Goal: Task Accomplishment & Management: Complete application form

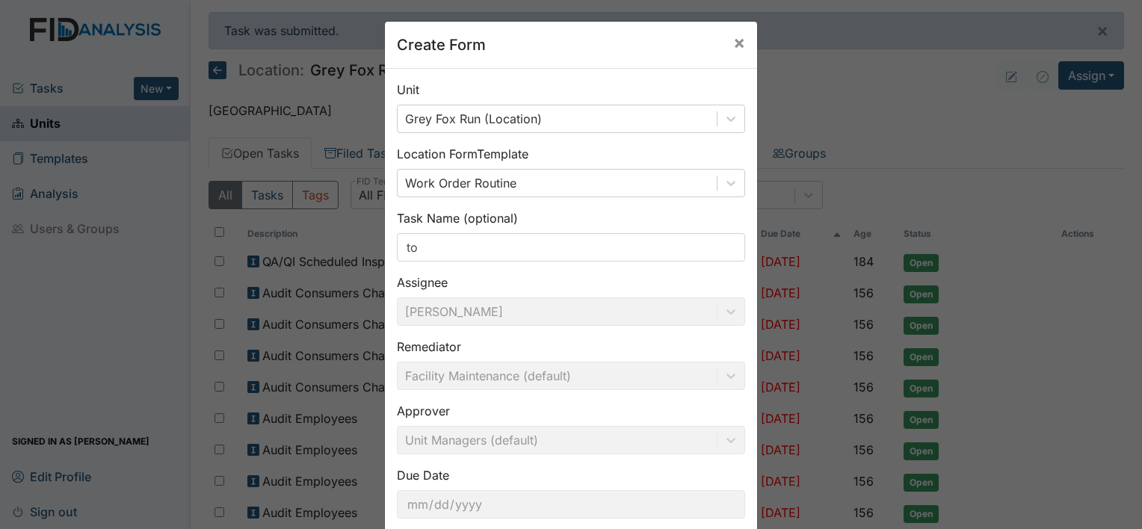
type input "t"
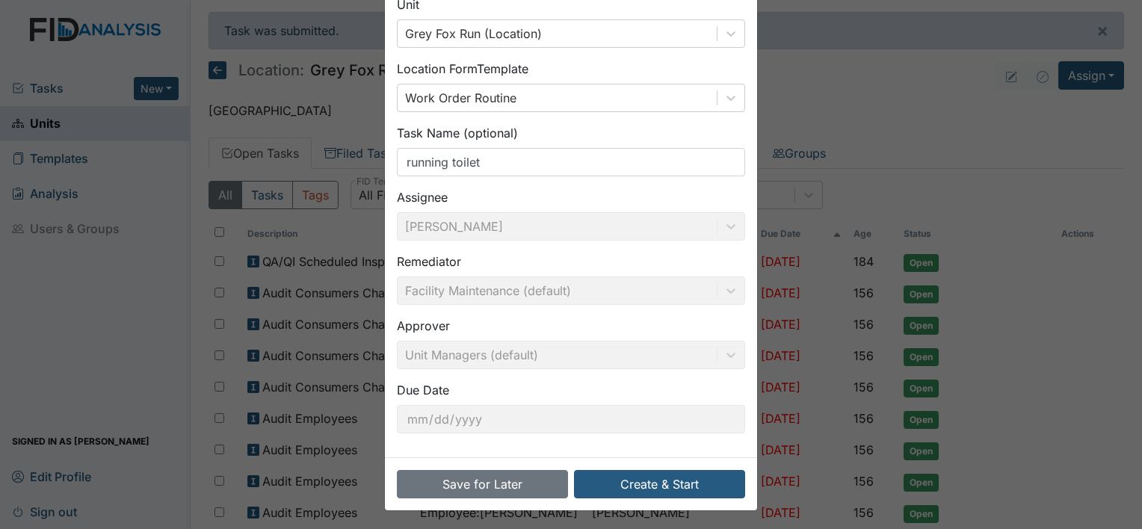
scroll to position [87, 0]
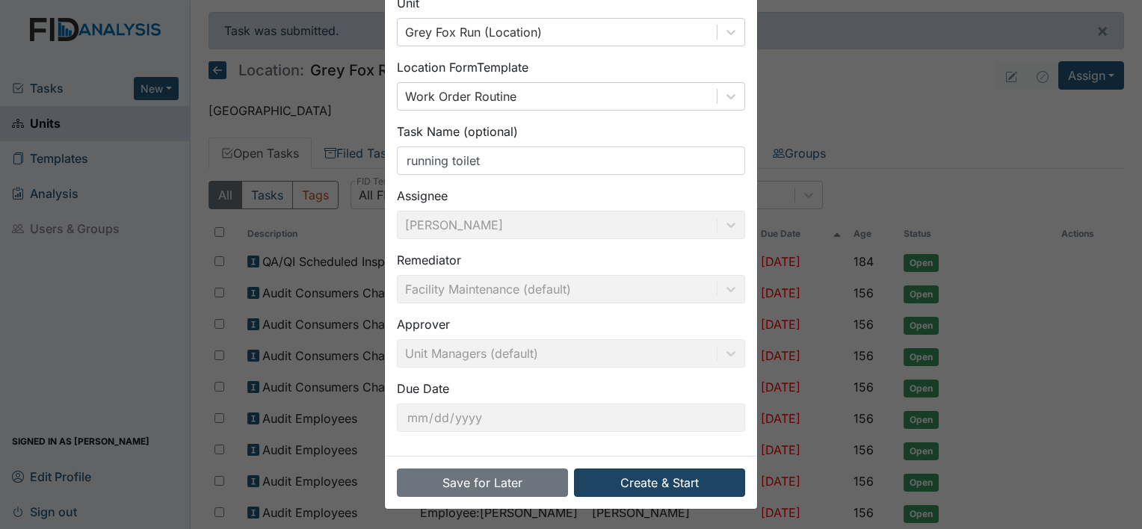
type input "running toilet"
click at [649, 479] on button "Create & Start" at bounding box center [659, 483] width 171 height 28
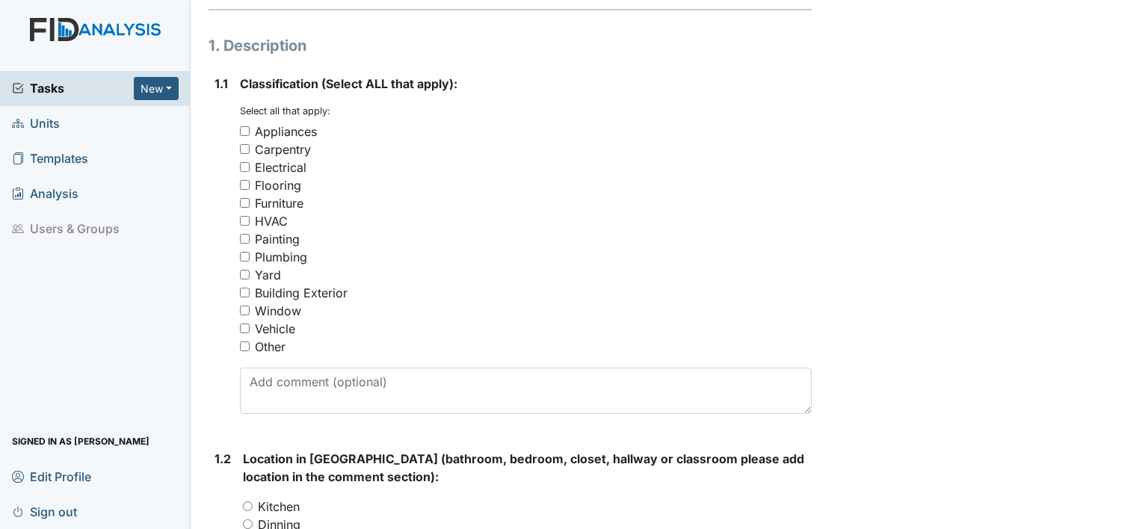
scroll to position [212, 0]
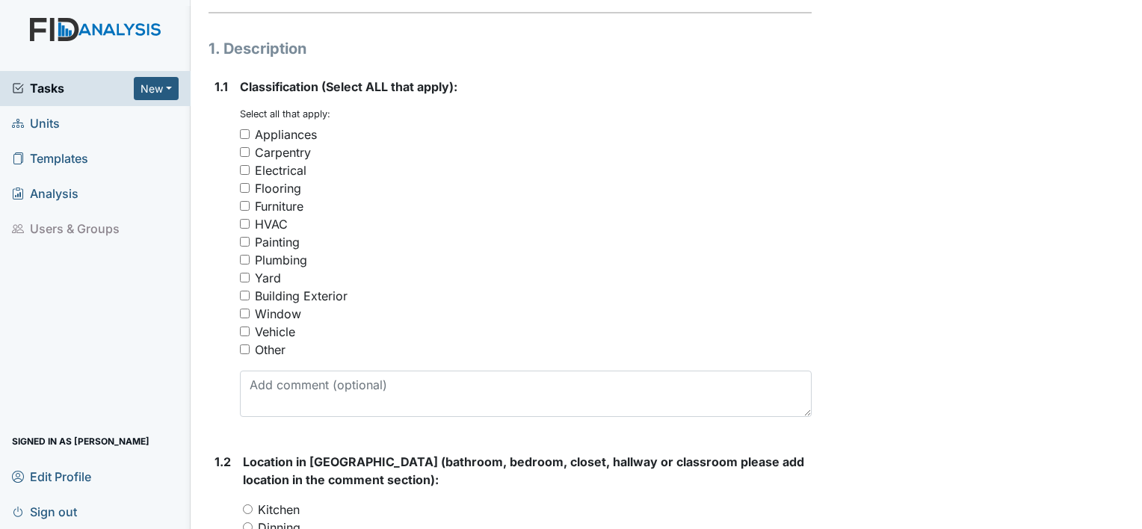
click at [242, 256] on input "Plumbing" at bounding box center [245, 260] width 10 height 10
checkbox input "true"
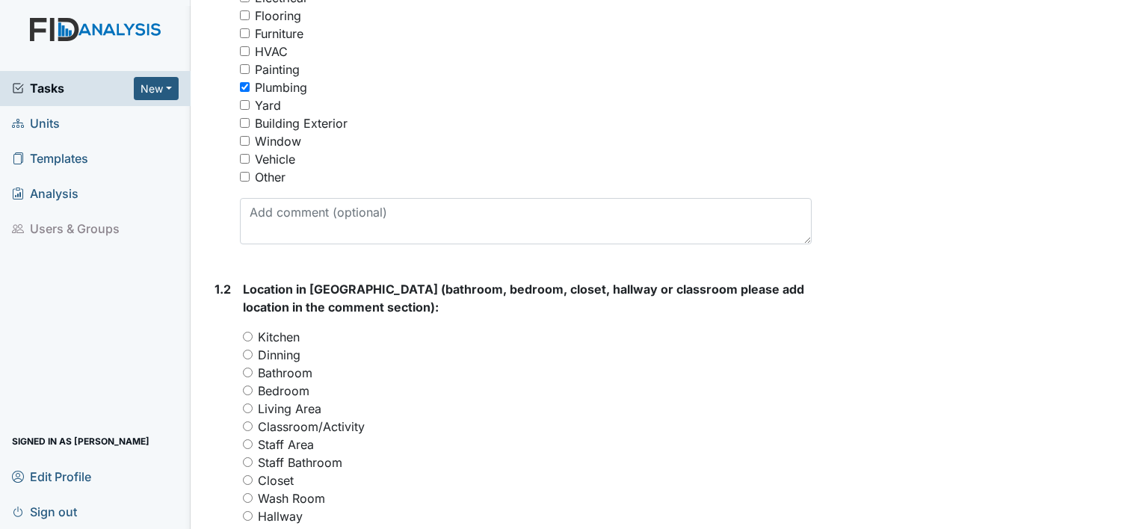
scroll to position [386, 0]
click at [245, 371] on input "Bathroom" at bounding box center [248, 372] width 10 height 10
radio input "true"
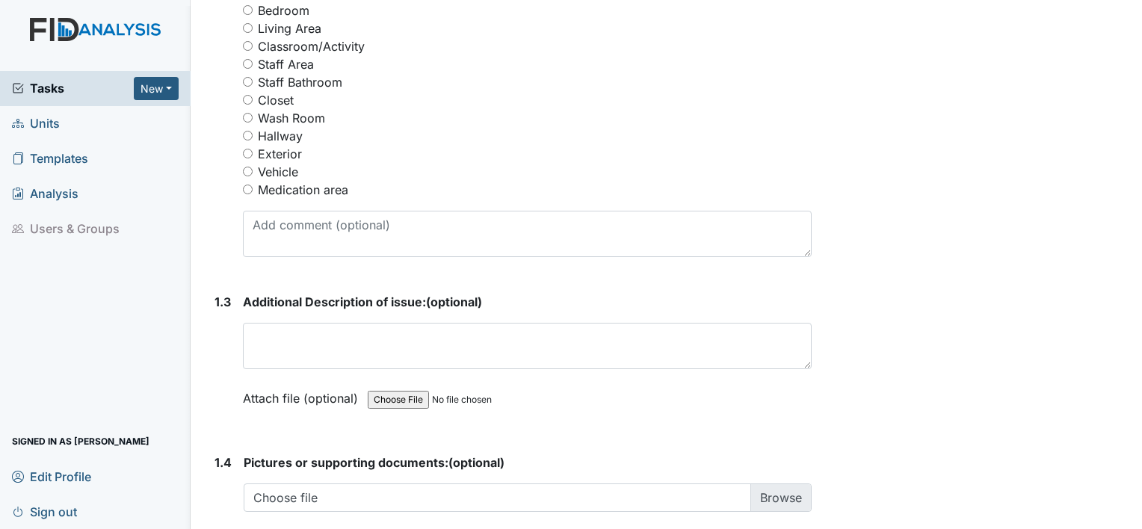
scroll to position [766, 0]
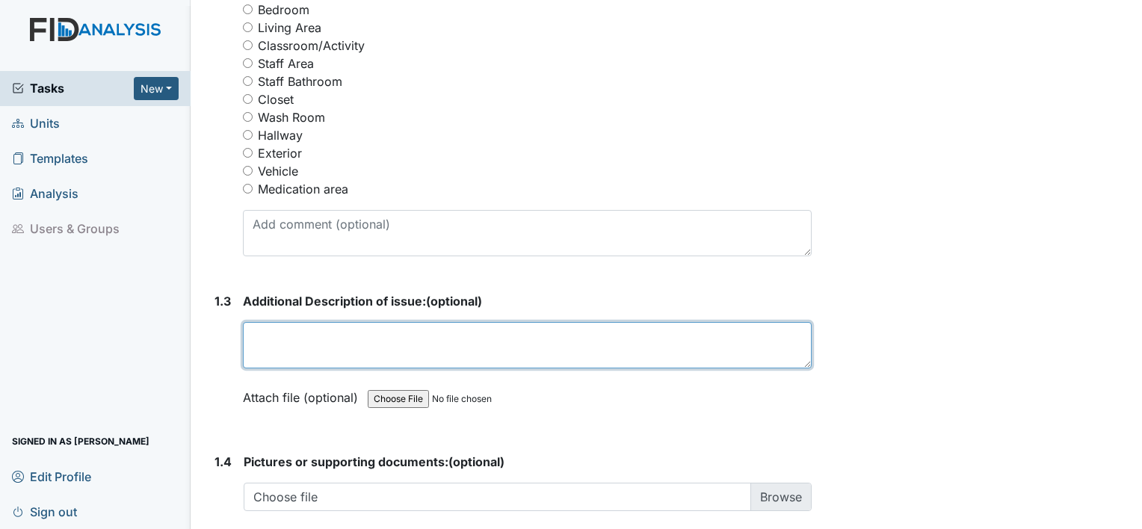
click at [269, 350] on textarea at bounding box center [527, 345] width 569 height 46
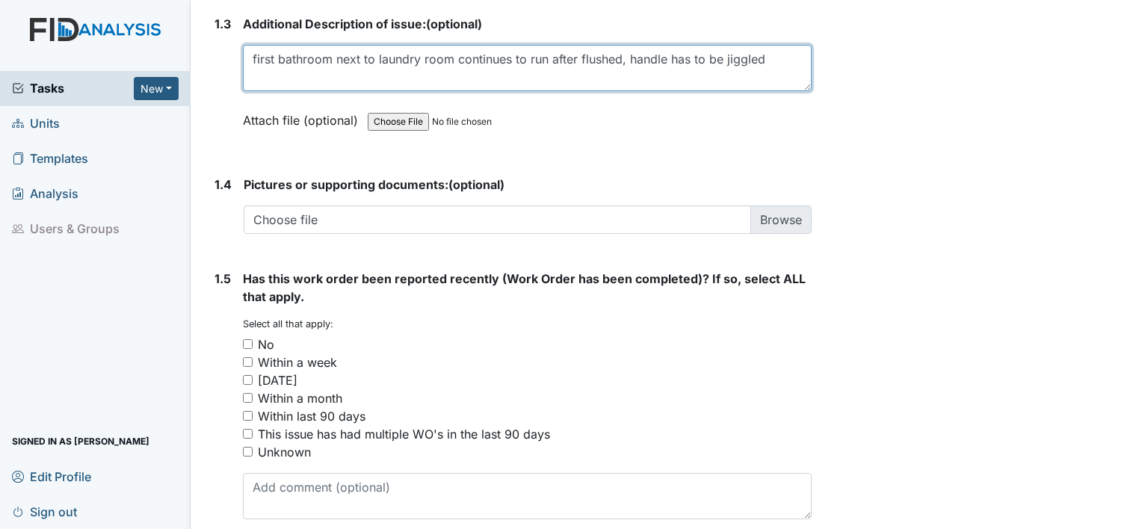
scroll to position [1108, 0]
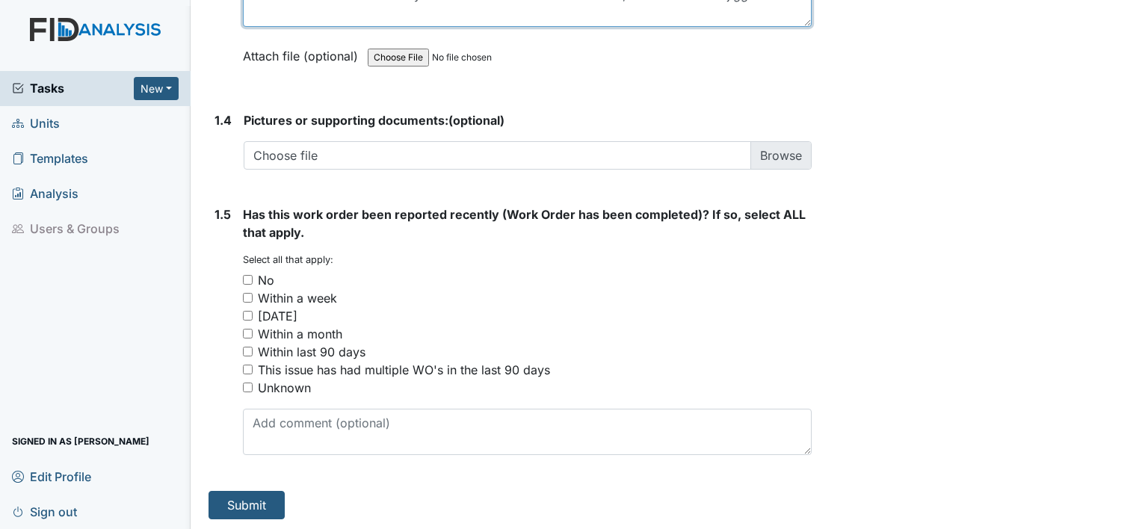
type textarea "first bathroom next to laundry room continues to run after flushed, handle has …"
click at [244, 275] on input "No" at bounding box center [248, 280] width 10 height 10
checkbox input "true"
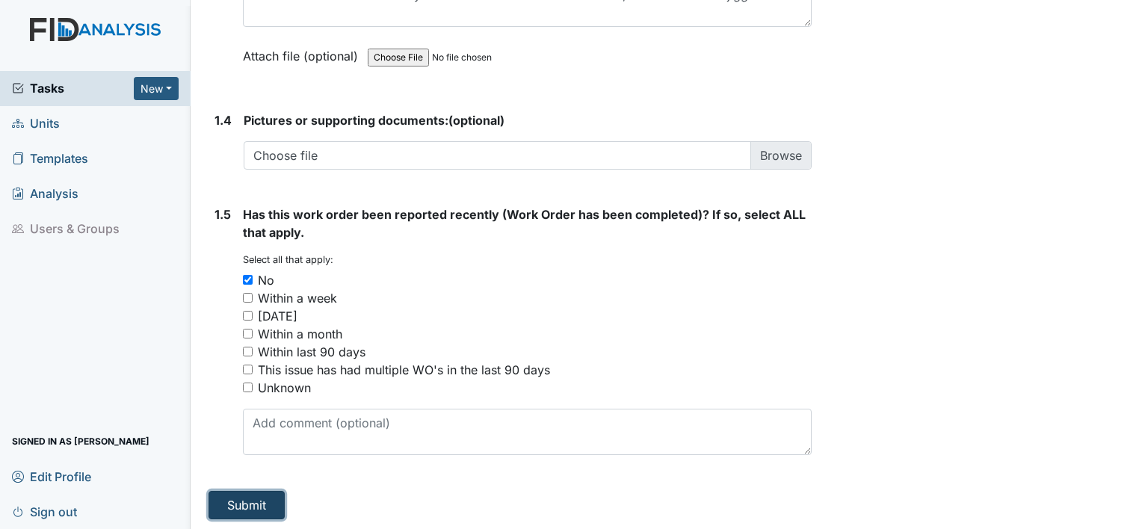
click at [236, 502] on button "Submit" at bounding box center [247, 505] width 76 height 28
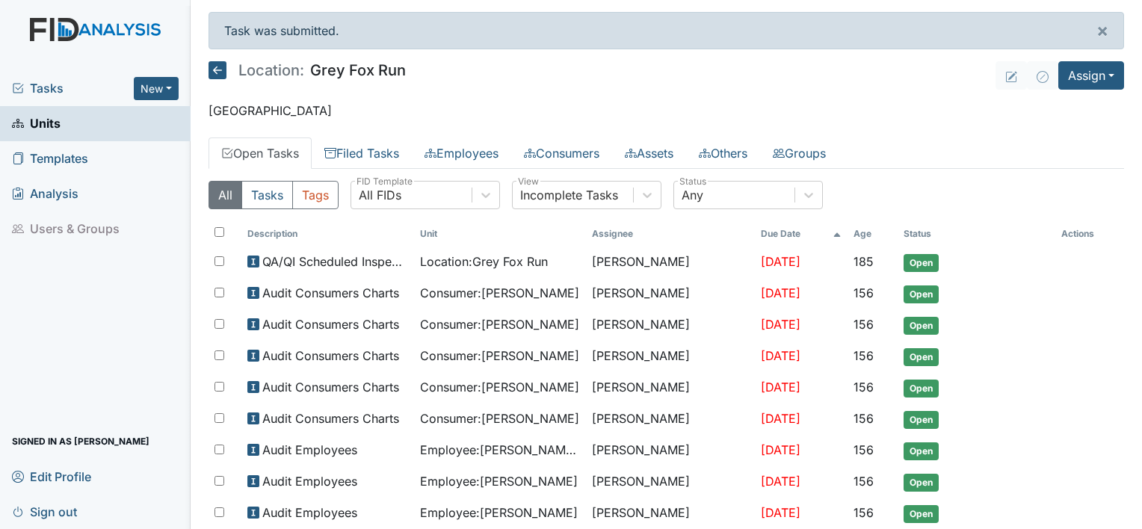
click at [76, 507] on span "Sign out" at bounding box center [44, 511] width 65 height 23
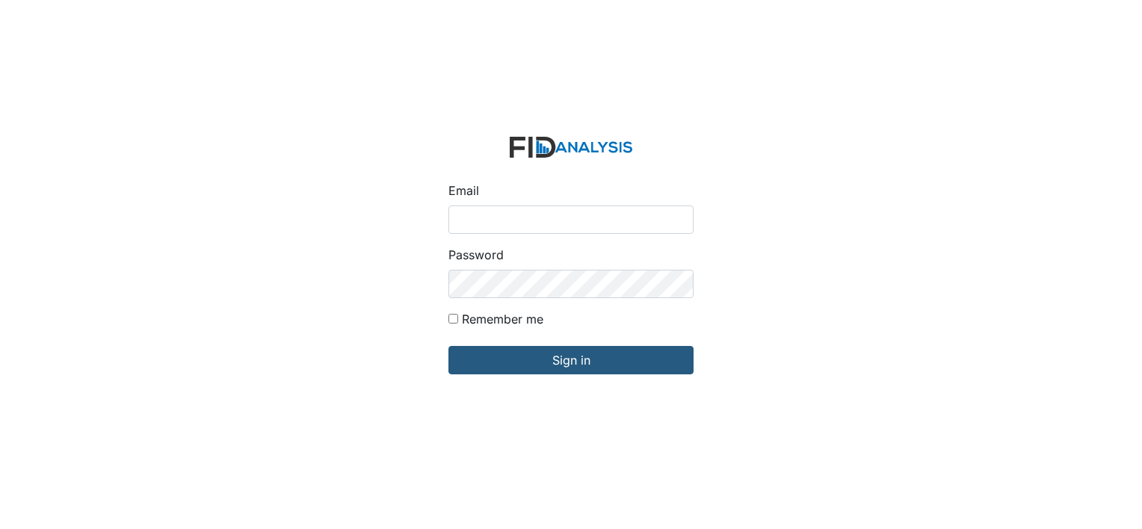
type input "[EMAIL_ADDRESS][DOMAIN_NAME]"
click at [76, 507] on div "Email [EMAIL_ADDRESS][DOMAIN_NAME] Password Remember me Sign in" at bounding box center [571, 264] width 1142 height 529
